Goal: Navigation & Orientation: Find specific page/section

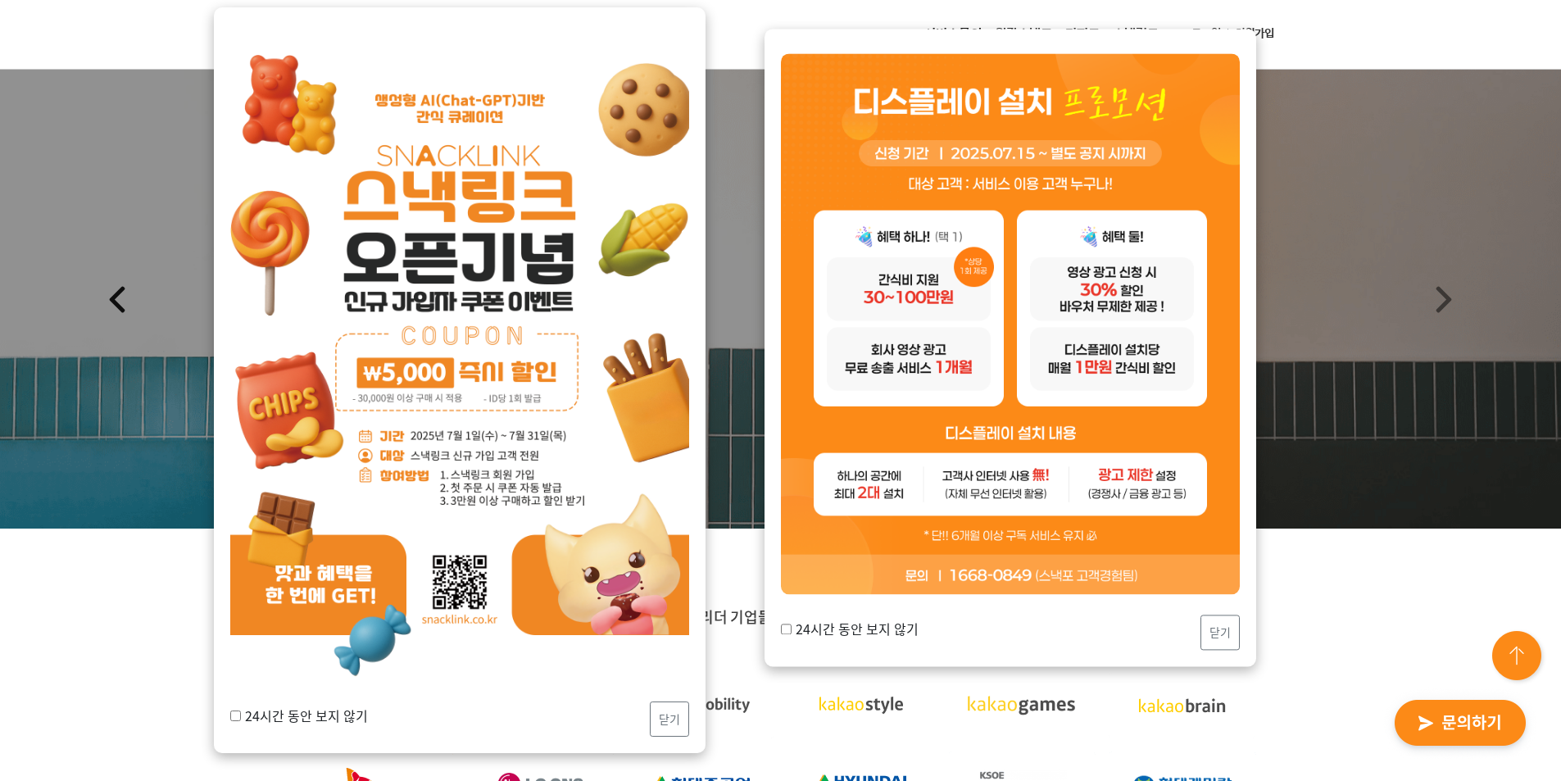
click at [139, 497] on link "Previous" at bounding box center [117, 299] width 234 height 459
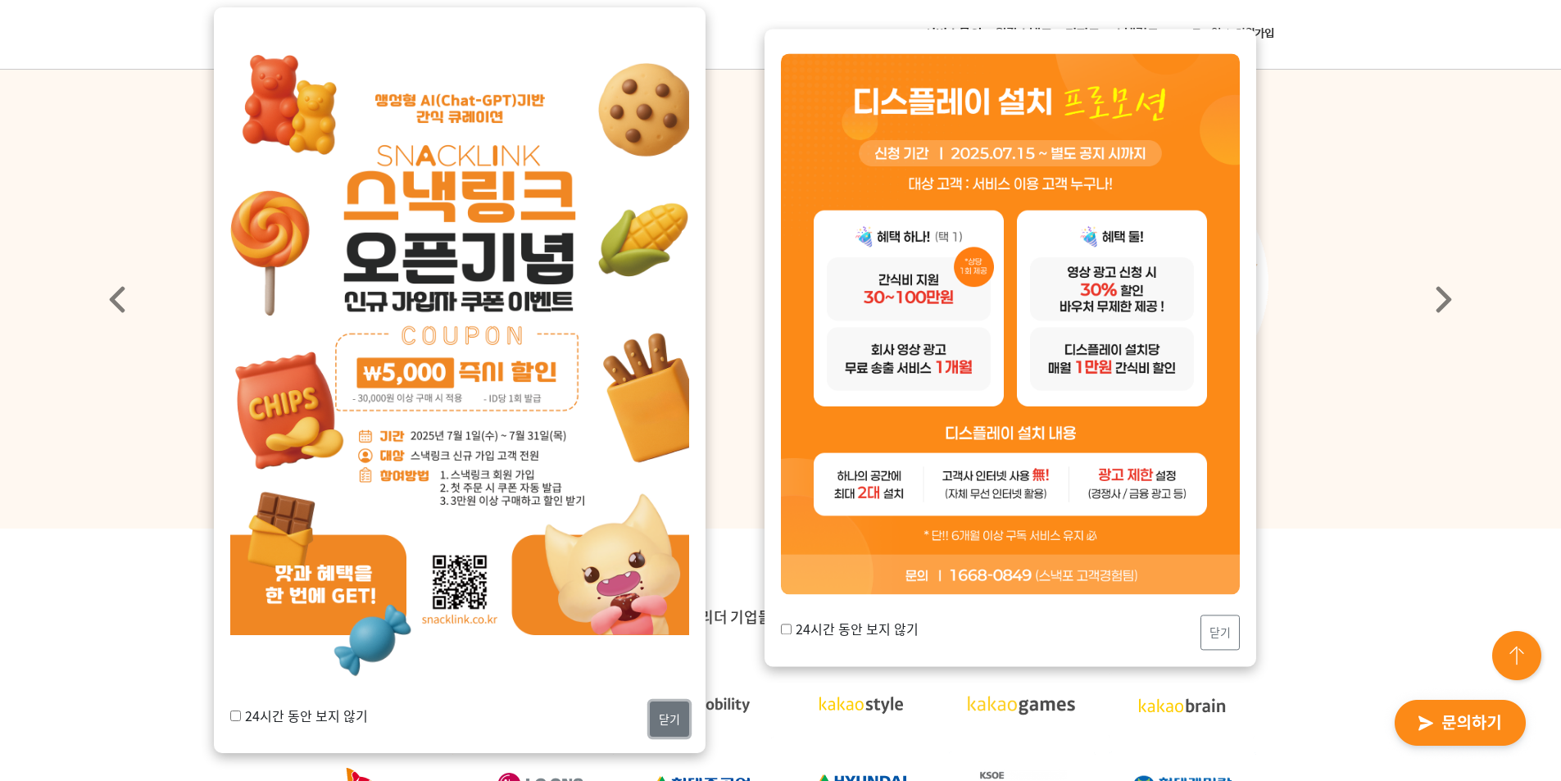
click at [676, 721] on button "닫기" at bounding box center [669, 719] width 39 height 35
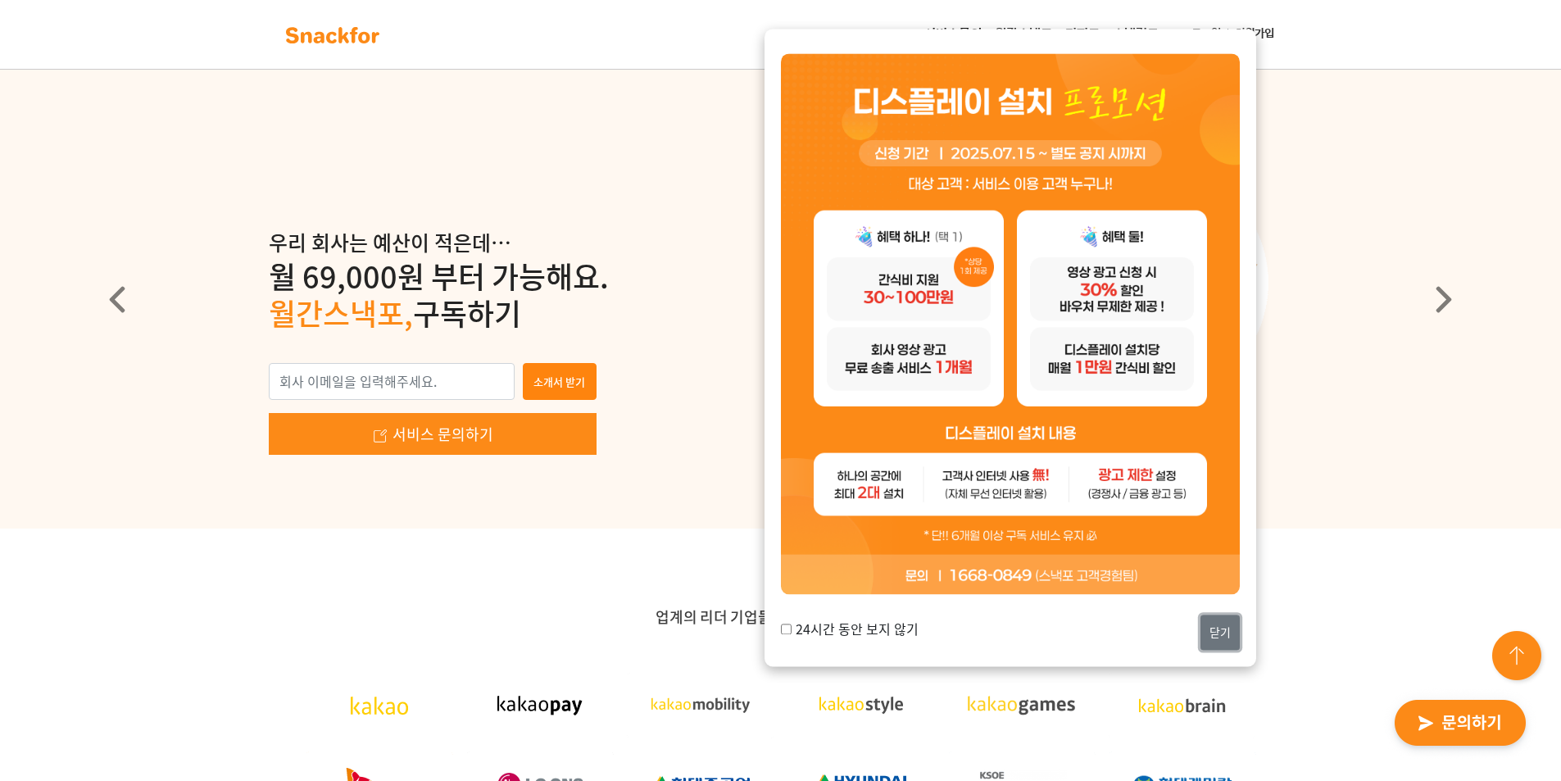
click at [1232, 629] on button "닫기" at bounding box center [1220, 632] width 39 height 35
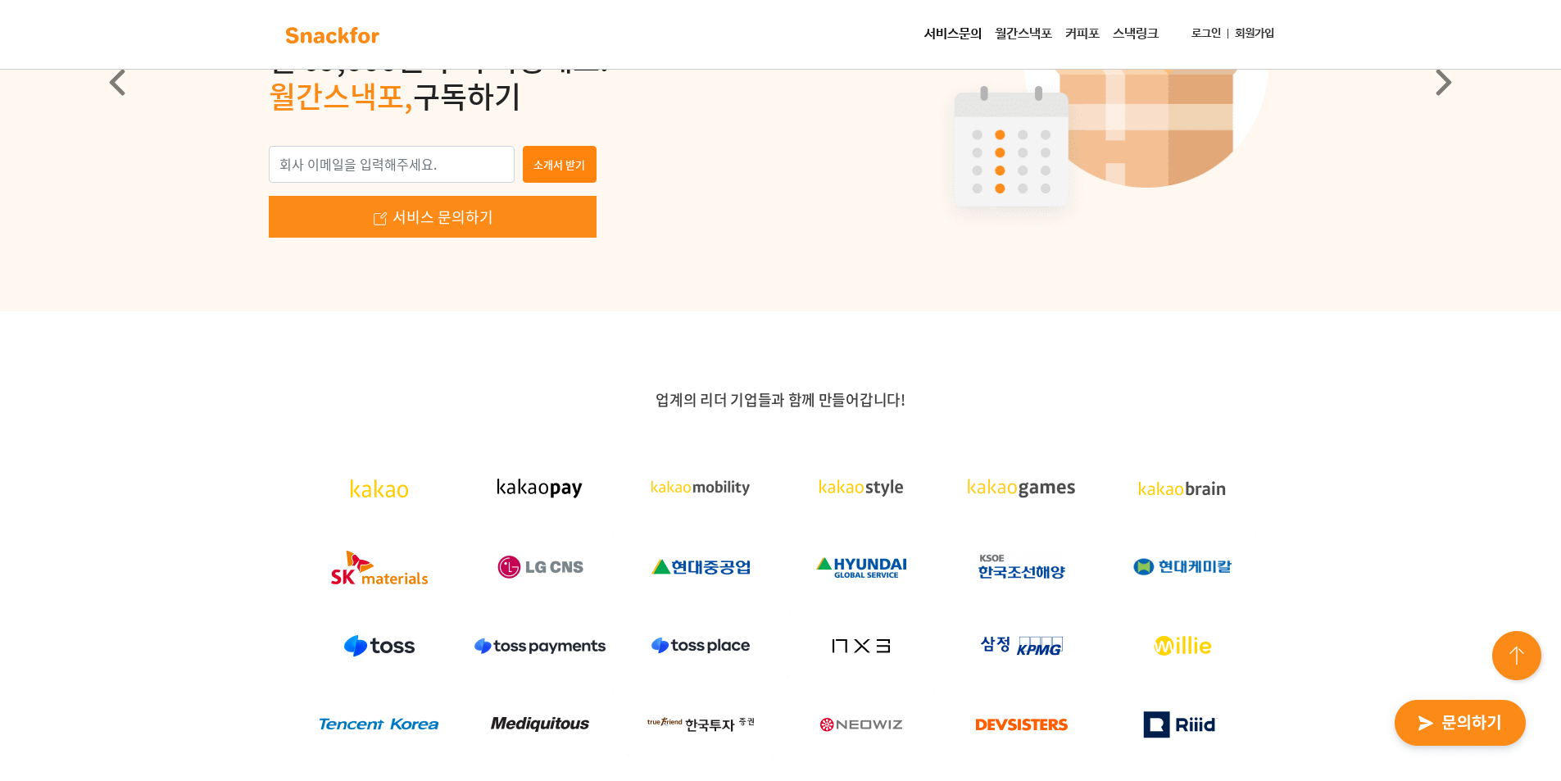
scroll to position [82, 0]
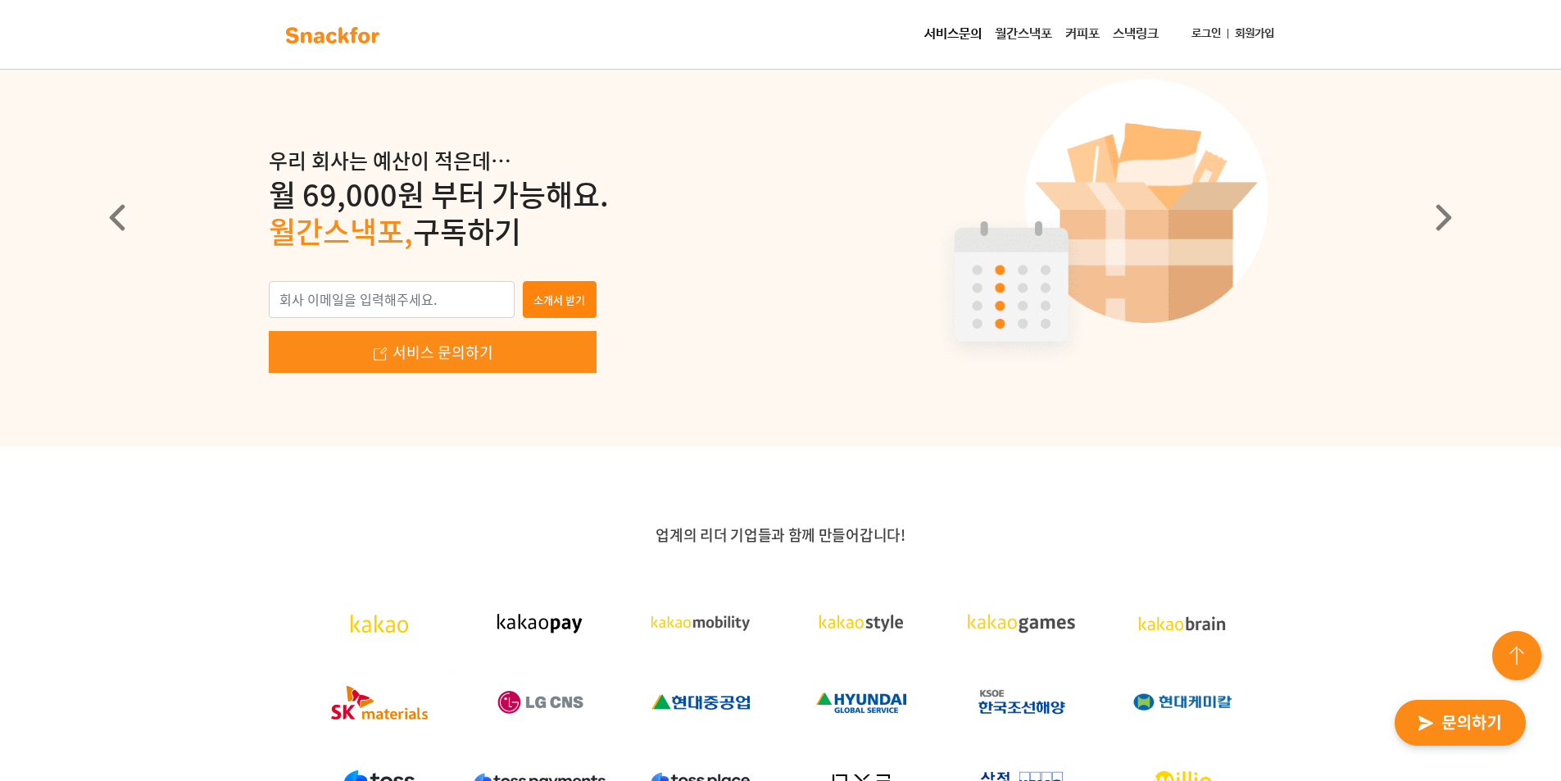
click at [1045, 34] on link "월간스낵포" at bounding box center [1023, 34] width 70 height 33
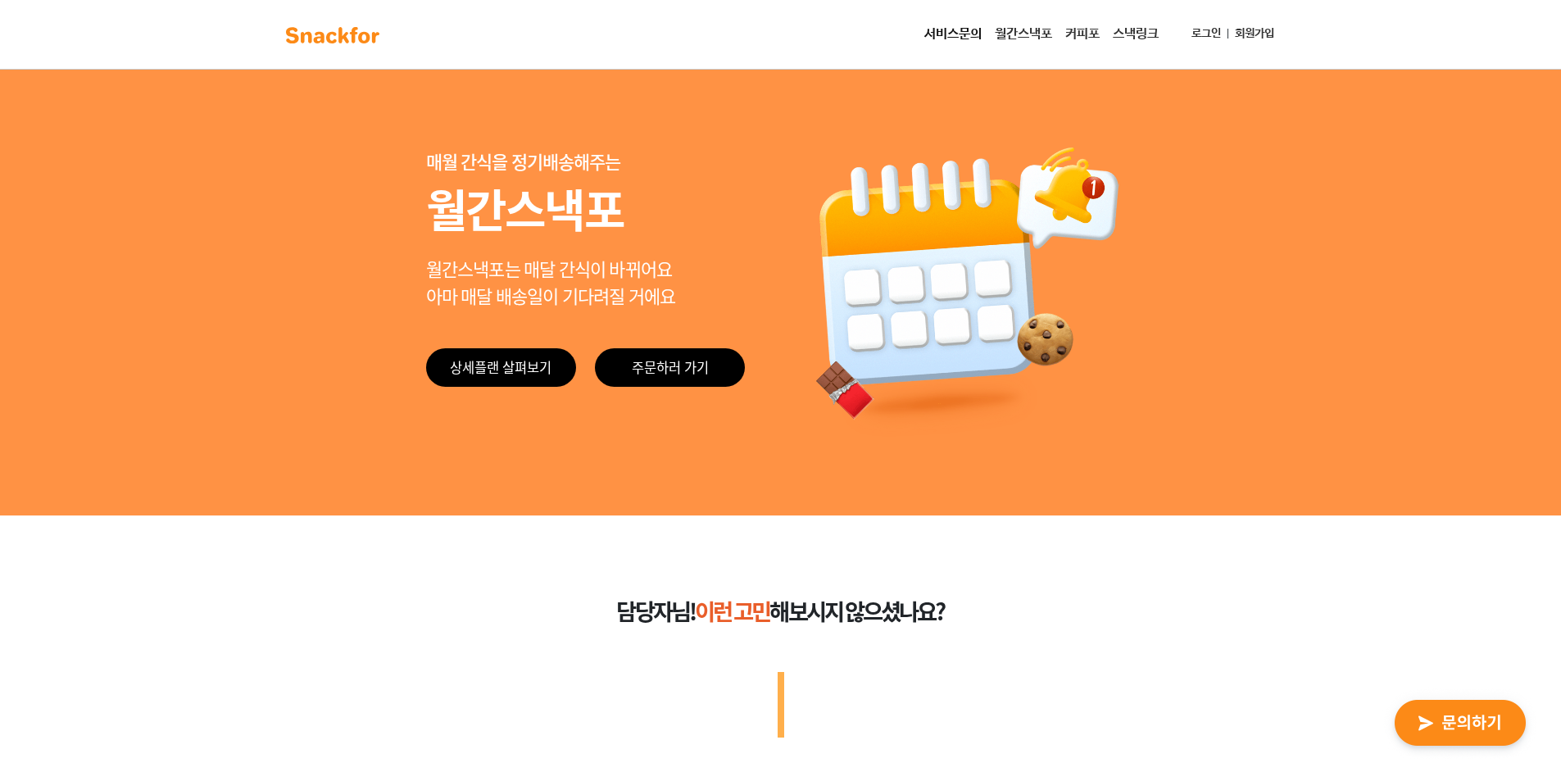
click at [1078, 35] on link "커피포" at bounding box center [1083, 34] width 48 height 33
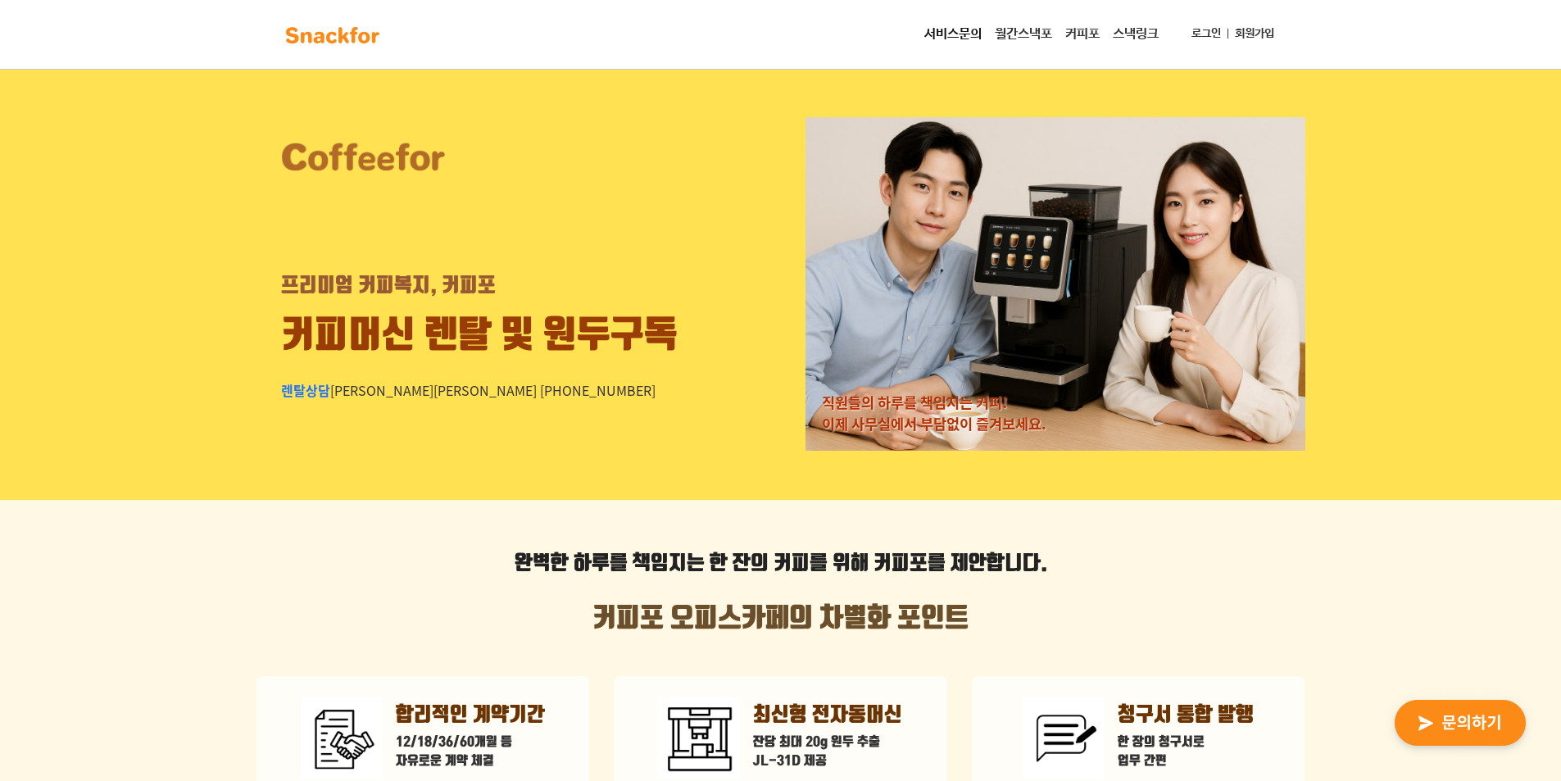
click at [1134, 35] on link "스낵링크" at bounding box center [1135, 34] width 59 height 33
